Goal: Transaction & Acquisition: Download file/media

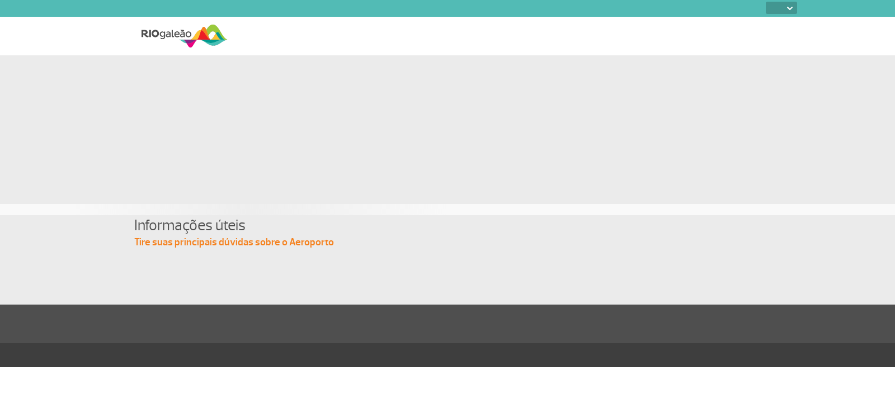
select select
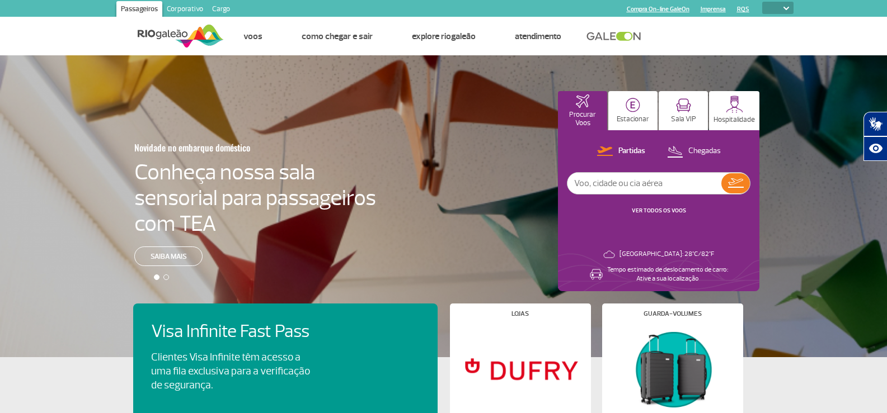
click at [180, 7] on link "Corporativo" at bounding box center [184, 10] width 45 height 18
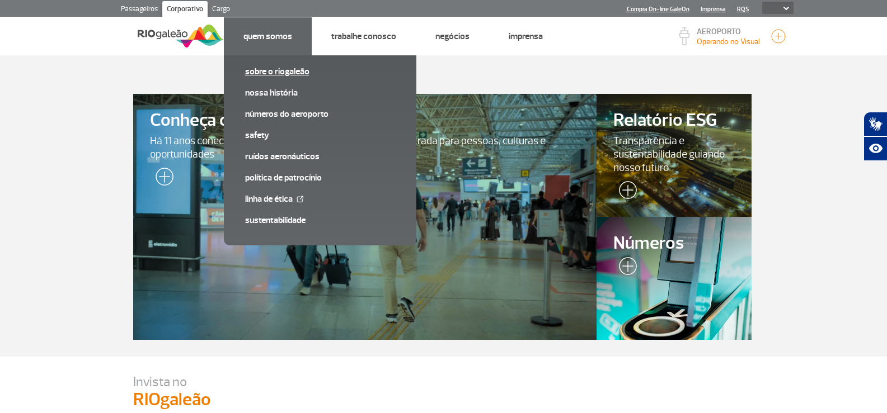
click at [274, 70] on link "Sobre o RIOgaleão" at bounding box center [320, 71] width 150 height 12
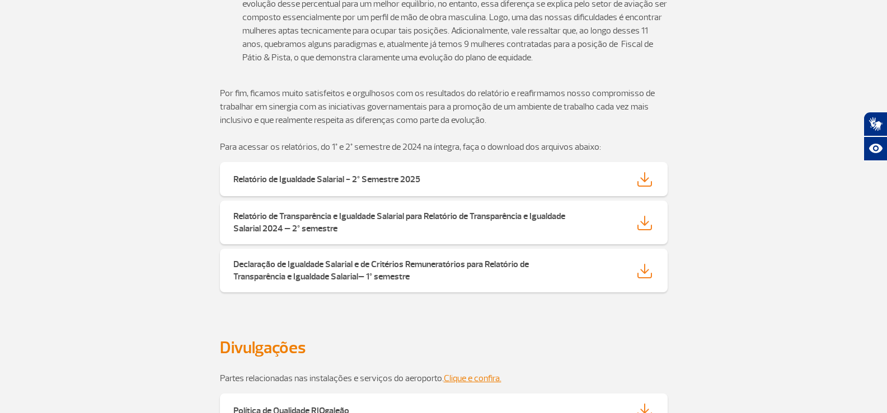
scroll to position [1822, 0]
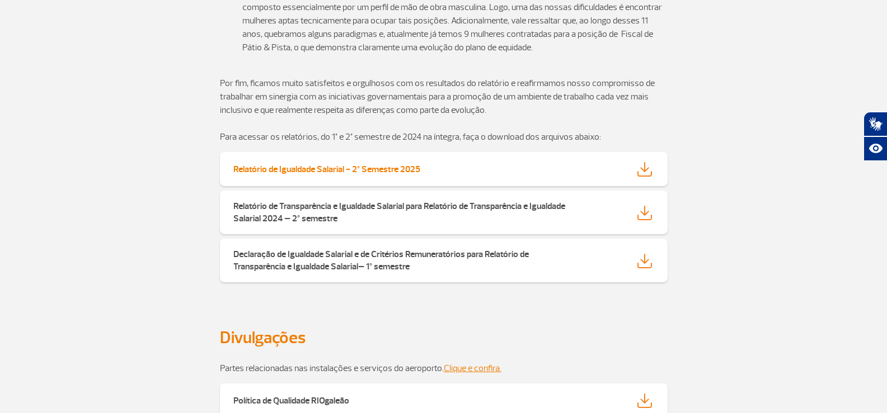
click at [369, 164] on strong "Relatório de Igualdade Salarial - 2º Semestre 2025" at bounding box center [326, 169] width 187 height 11
click at [450, 163] on div "Relatório de Igualdade Salarial - 2º Semestre 2025" at bounding box center [407, 169] width 365 height 12
